Goal: Task Accomplishment & Management: Complete application form

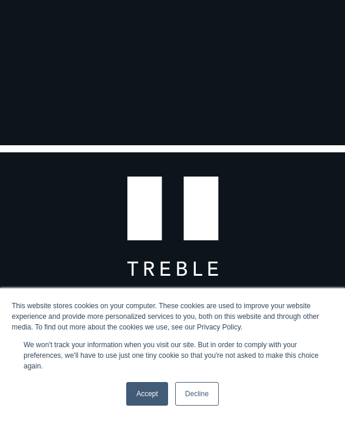
click at [161, 398] on link "Accept" at bounding box center [147, 394] width 42 height 24
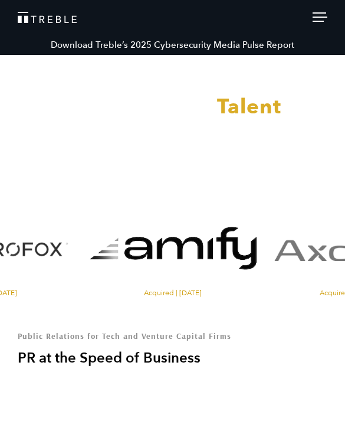
click at [323, 18] on div at bounding box center [172, 210] width 345 height 421
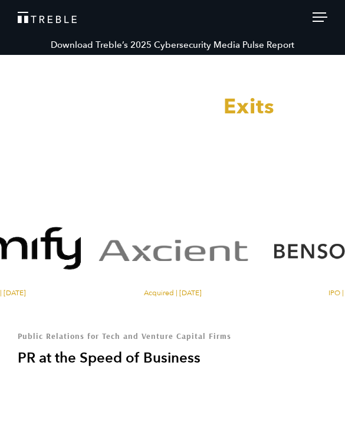
click at [316, 18] on div at bounding box center [320, 18] width 15 height 13
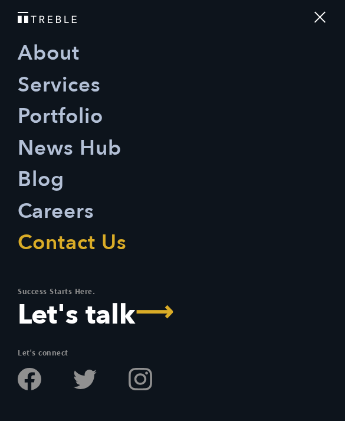
click at [317, 16] on div at bounding box center [320, 18] width 15 height 13
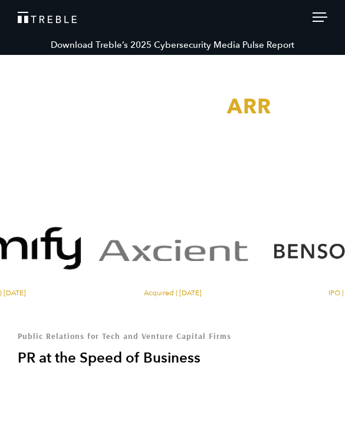
click at [322, 18] on div at bounding box center [320, 18] width 15 height 13
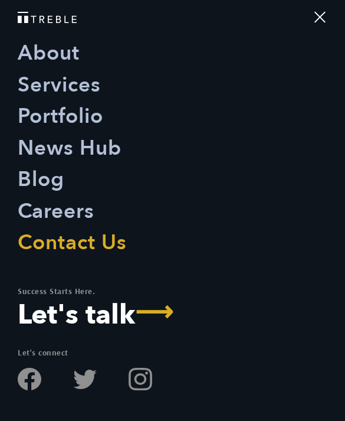
scroll to position [23, 0]
click at [329, 22] on nav "About Services Portfolio News Hub Blog Careers Contact Us Success Starts Here. …" at bounding box center [172, 210] width 345 height 421
click at [324, 22] on div at bounding box center [320, 18] width 15 height 13
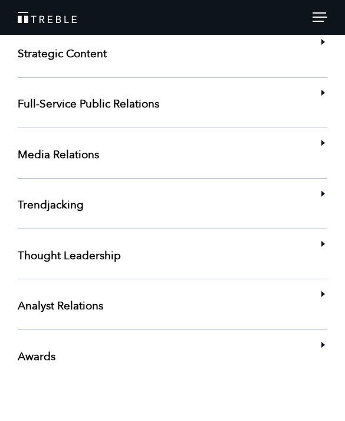
scroll to position [2382, 0]
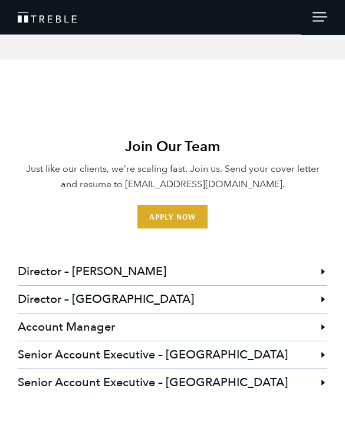
scroll to position [3009, 0]
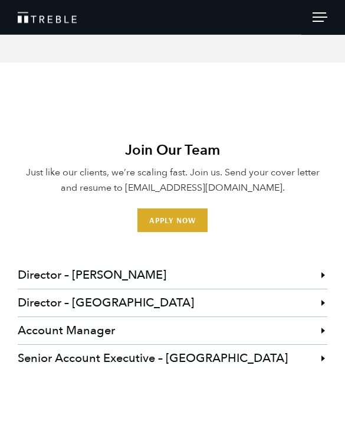
click at [195, 220] on link "Apply Now" at bounding box center [173, 220] width 70 height 24
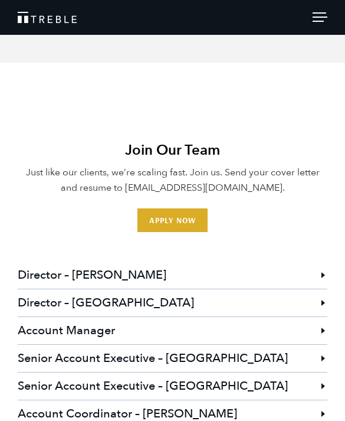
scroll to position [3022, 0]
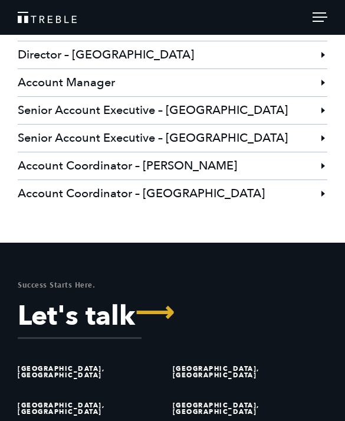
scroll to position [3257, 0]
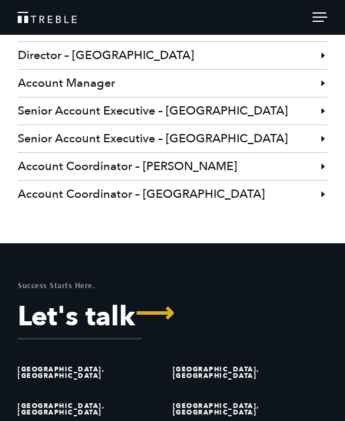
click at [318, 166] on h3 "Account Coordinator – [PERSON_NAME]" at bounding box center [173, 166] width 310 height 27
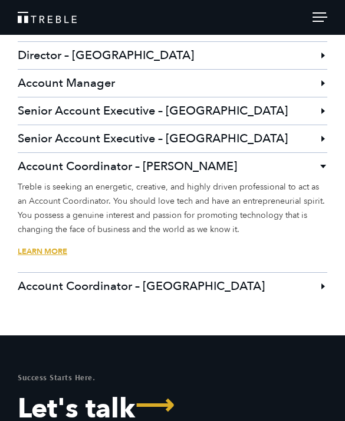
click at [57, 250] on link "Learn More" at bounding box center [173, 259] width 310 height 27
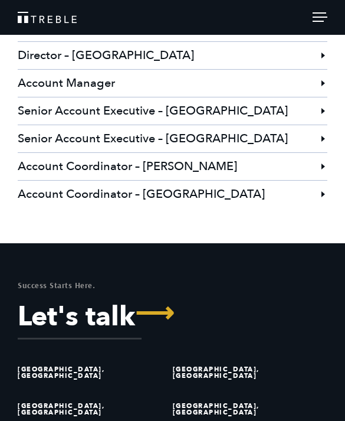
click at [178, 170] on h3 "Account Coordinator – [PERSON_NAME]" at bounding box center [173, 166] width 310 height 27
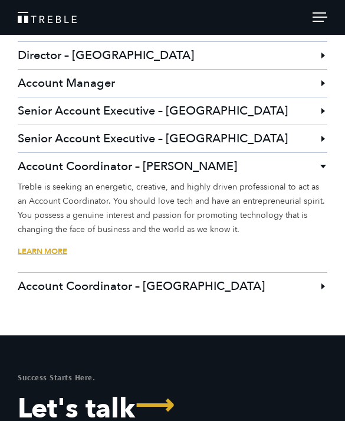
click at [50, 259] on link "Learn More" at bounding box center [173, 259] width 310 height 27
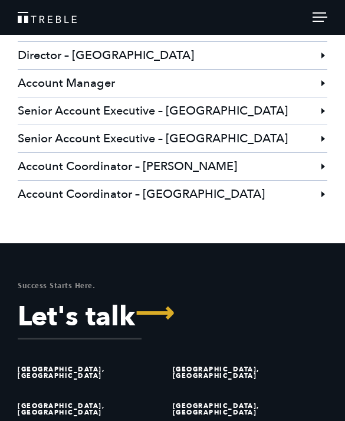
click at [181, 154] on h3 "Account Coordinator – [PERSON_NAME]" at bounding box center [173, 166] width 310 height 27
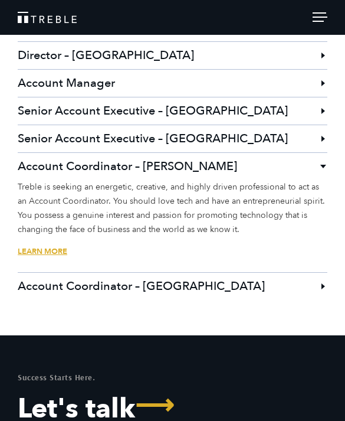
click at [48, 253] on link "Learn More" at bounding box center [173, 259] width 310 height 27
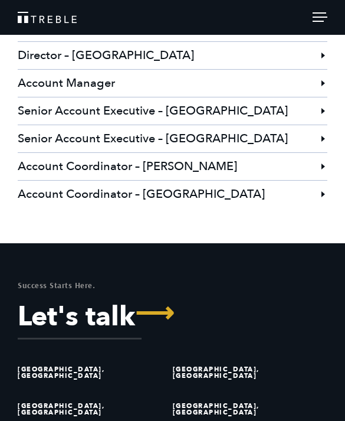
click at [197, 163] on h3 "Account Coordinator – [PERSON_NAME]" at bounding box center [173, 166] width 310 height 27
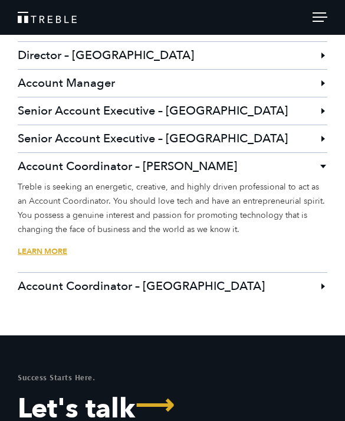
click at [52, 238] on li "Account Coordinator – Austin Treble is seeking an energetic, creative, and high…" at bounding box center [173, 212] width 310 height 120
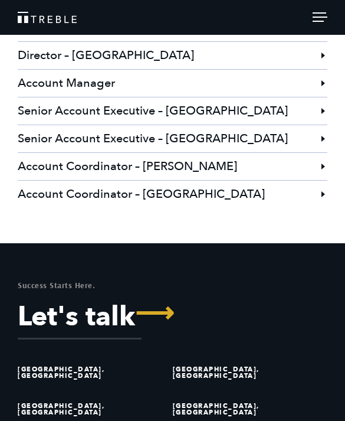
click at [102, 168] on h3 "Account Coordinator – [PERSON_NAME]" at bounding box center [173, 166] width 310 height 27
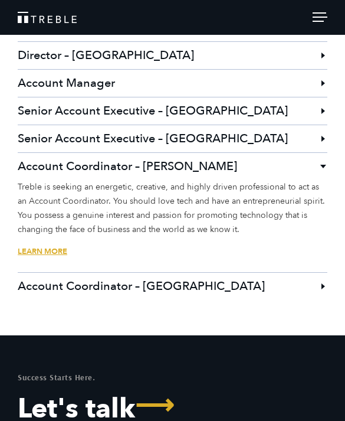
click at [50, 246] on link "Learn More" at bounding box center [173, 259] width 310 height 27
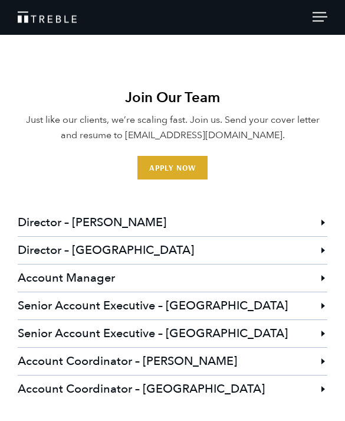
scroll to position [3059, 0]
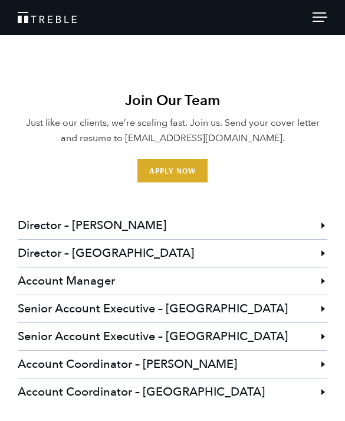
click at [172, 173] on link "Apply Now" at bounding box center [173, 171] width 70 height 24
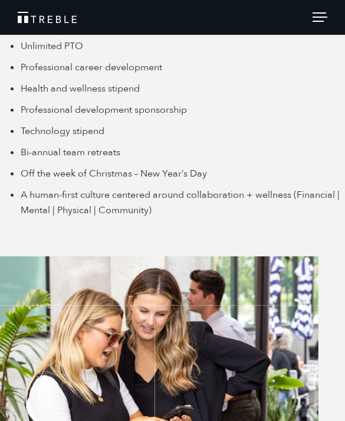
scroll to position [2475, 0]
